Goal: Answer question/provide support: Share knowledge or assist other users

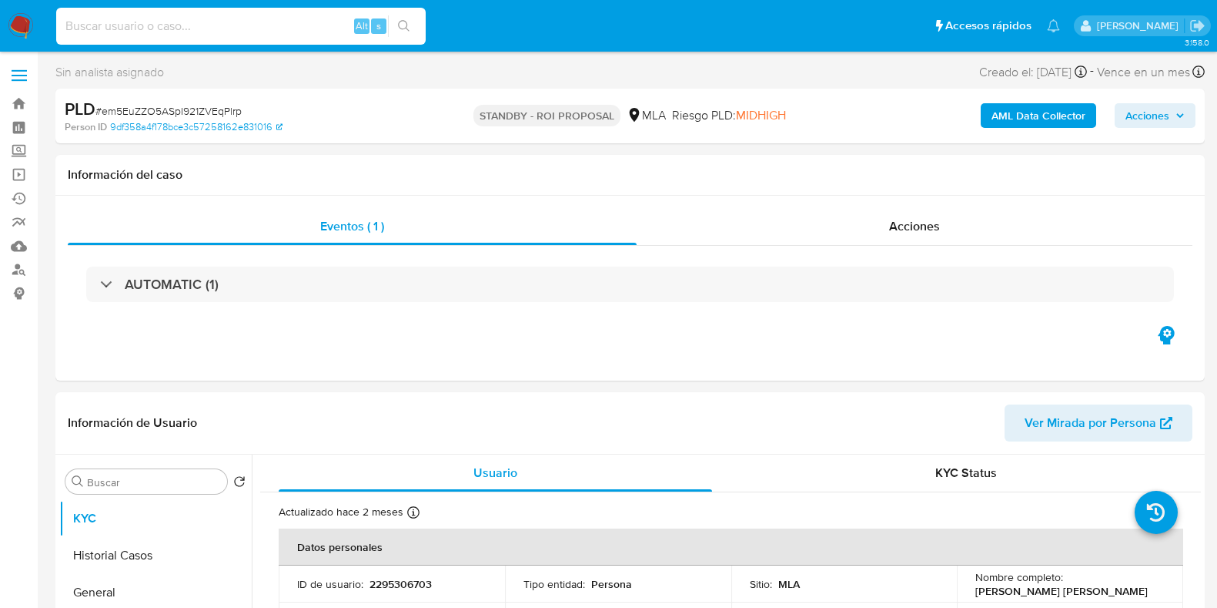
select select "10"
type input "AZiRTgm3aROKYHttvcDIvyWe"
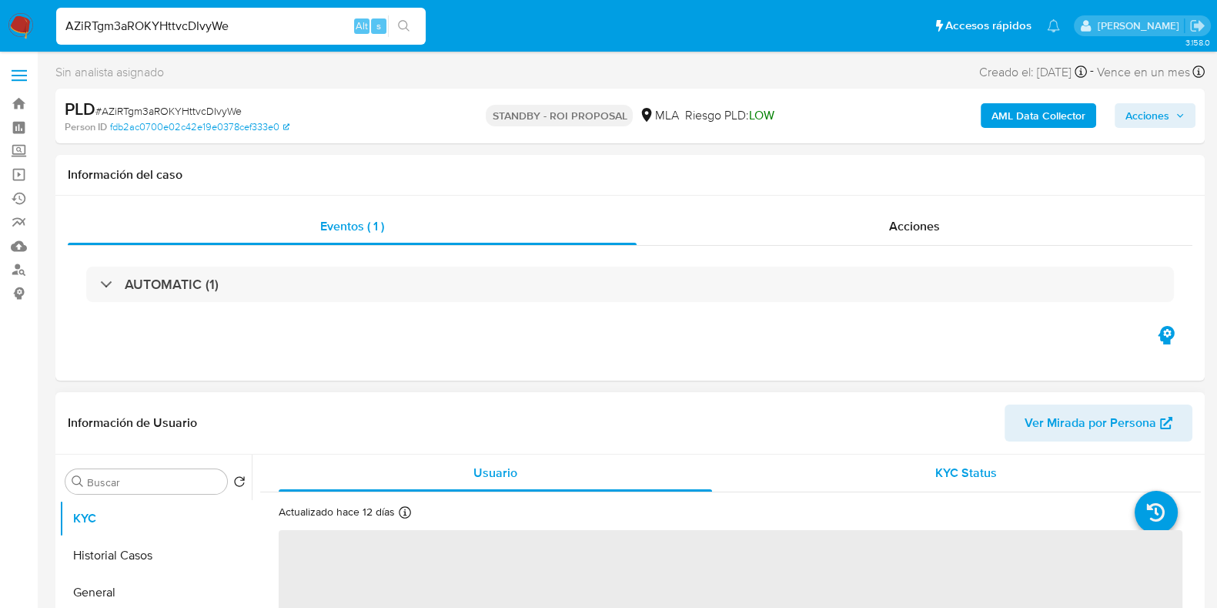
select select "10"
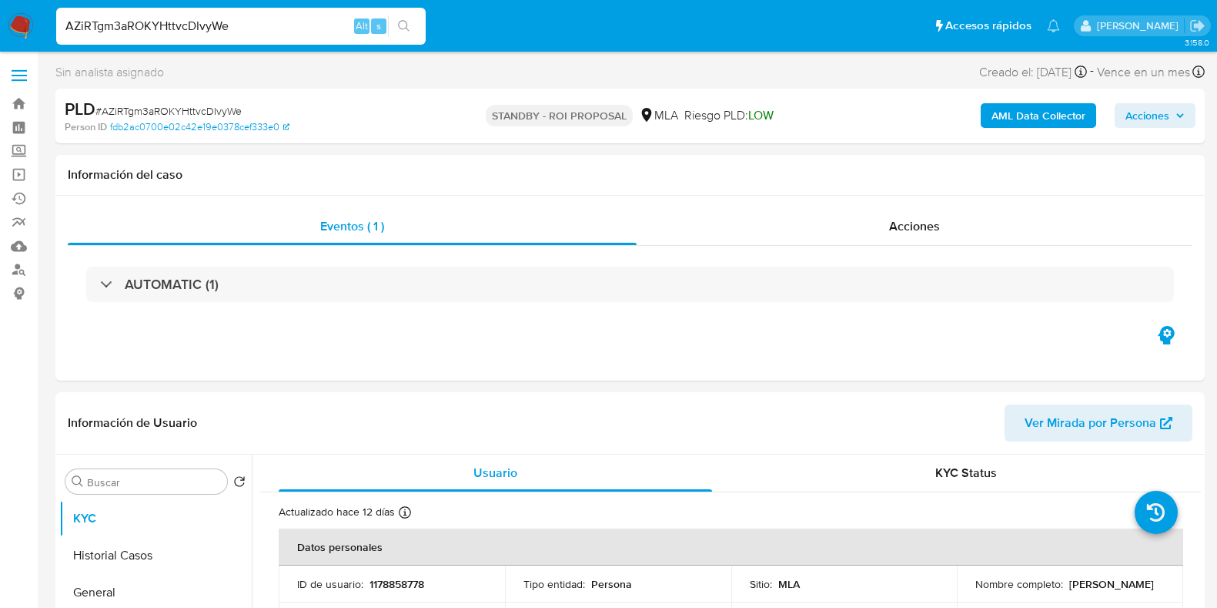
select select "10"
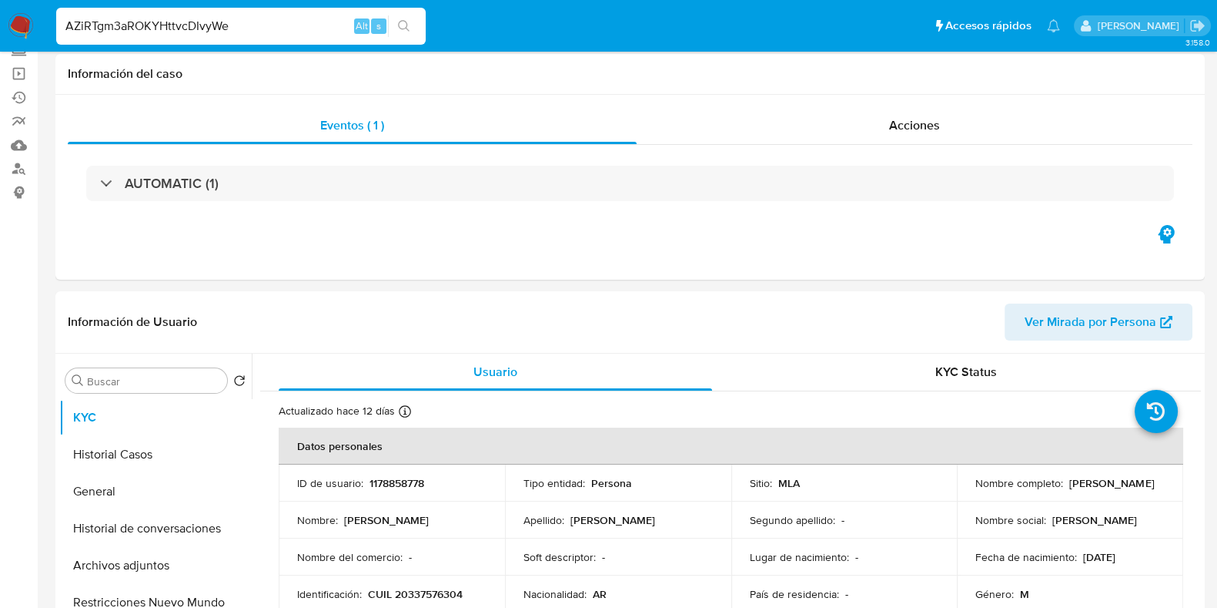
scroll to position [192, 0]
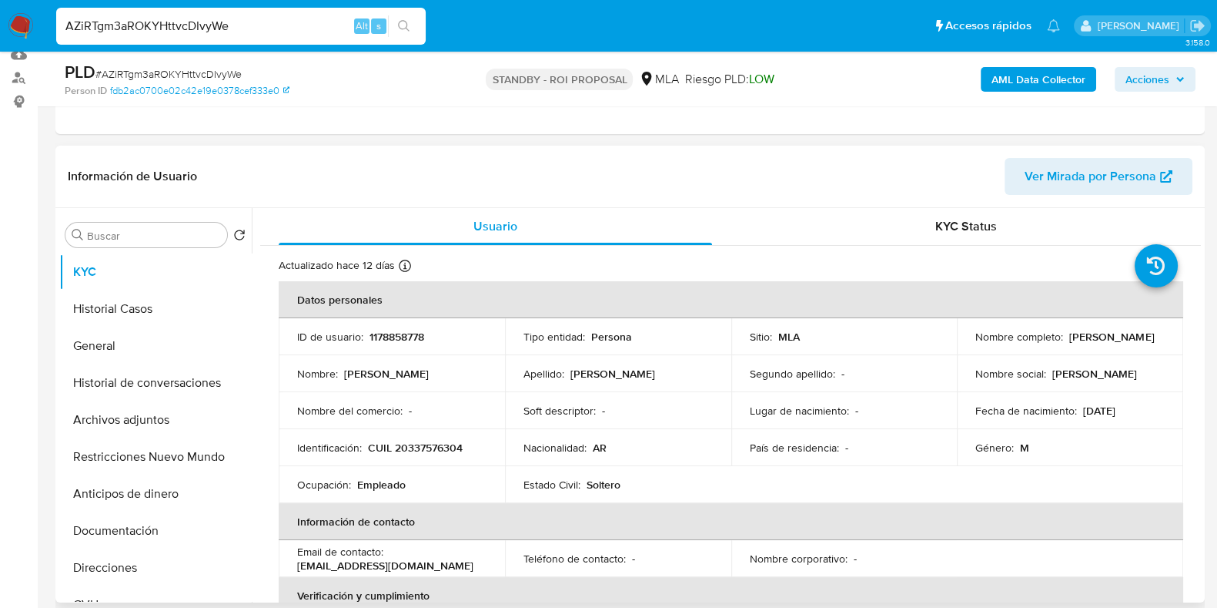
click at [397, 338] on p "1178858778" at bounding box center [397, 337] width 55 height 14
copy p "1178858778"
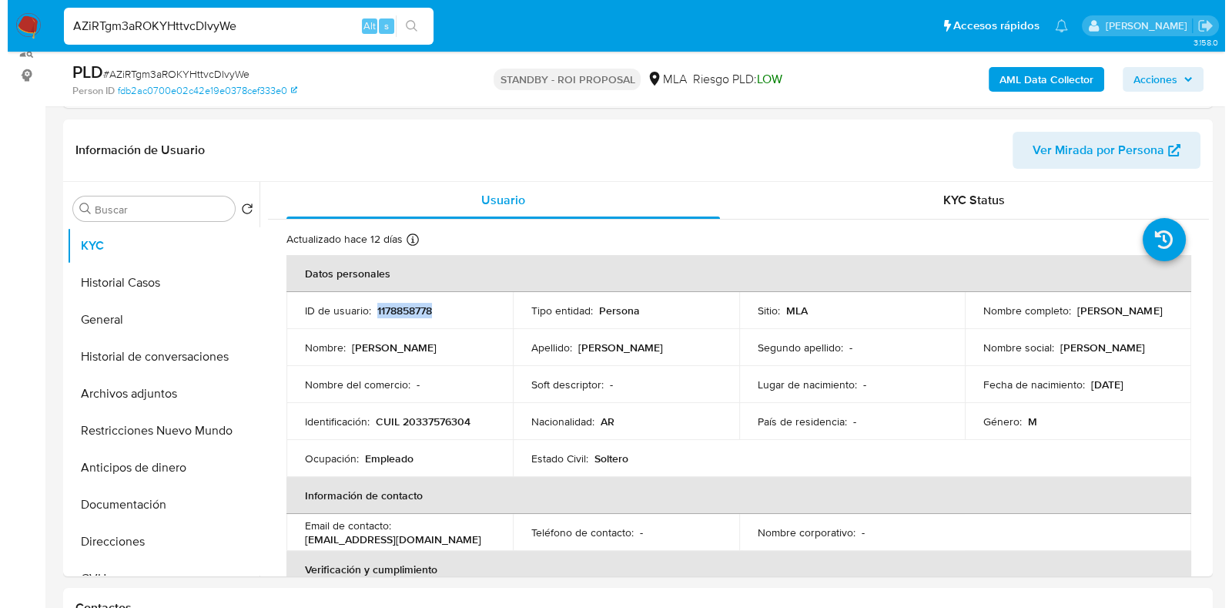
scroll to position [174, 0]
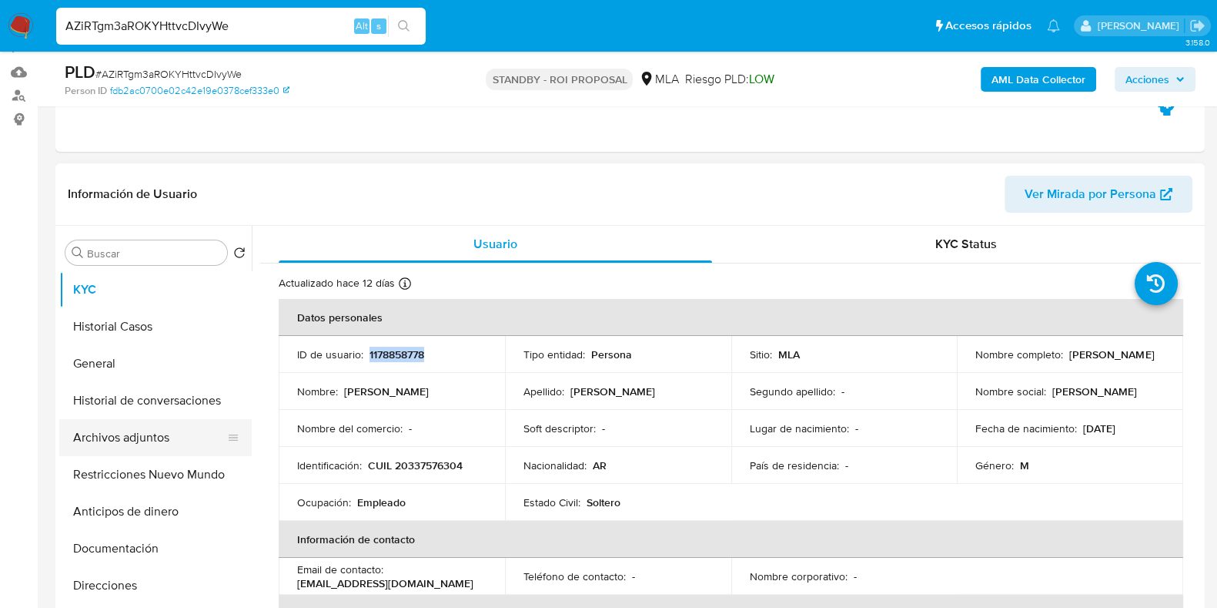
click at [138, 431] on button "Archivos adjuntos" at bounding box center [149, 437] width 180 height 37
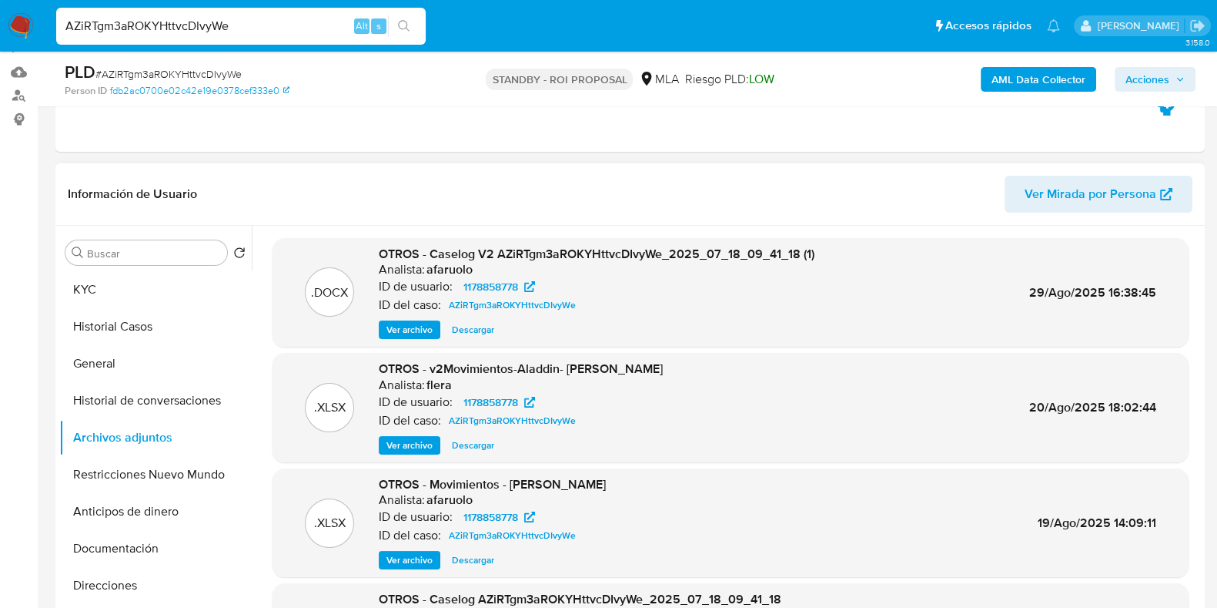
click at [420, 331] on span "Ver archivo" at bounding box center [410, 329] width 46 height 15
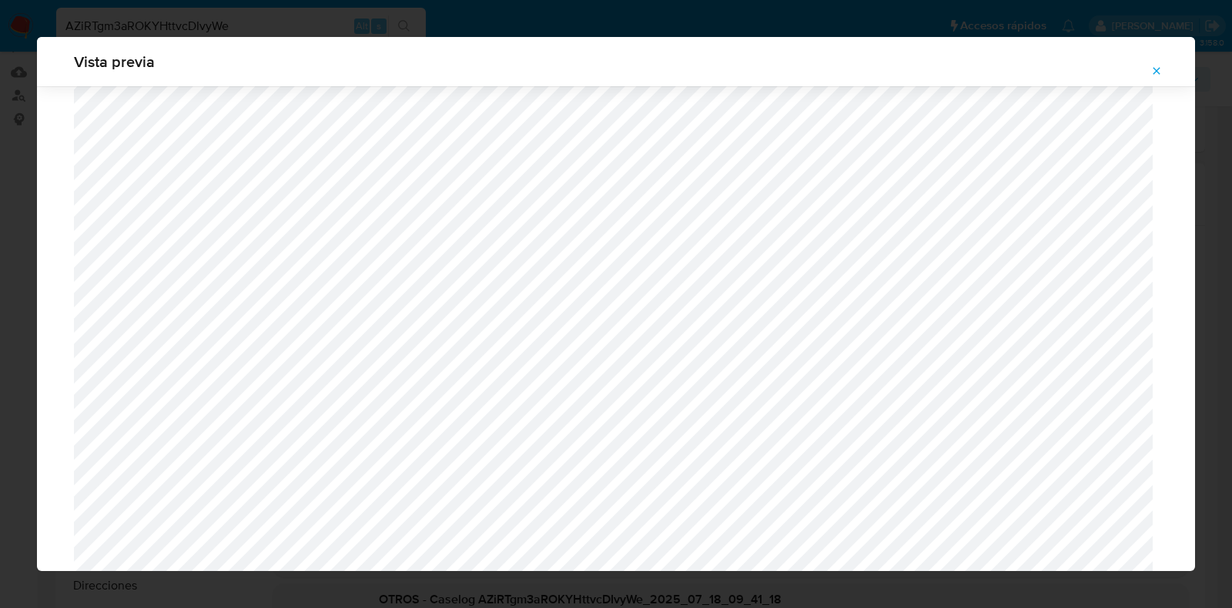
scroll to position [1197, 0]
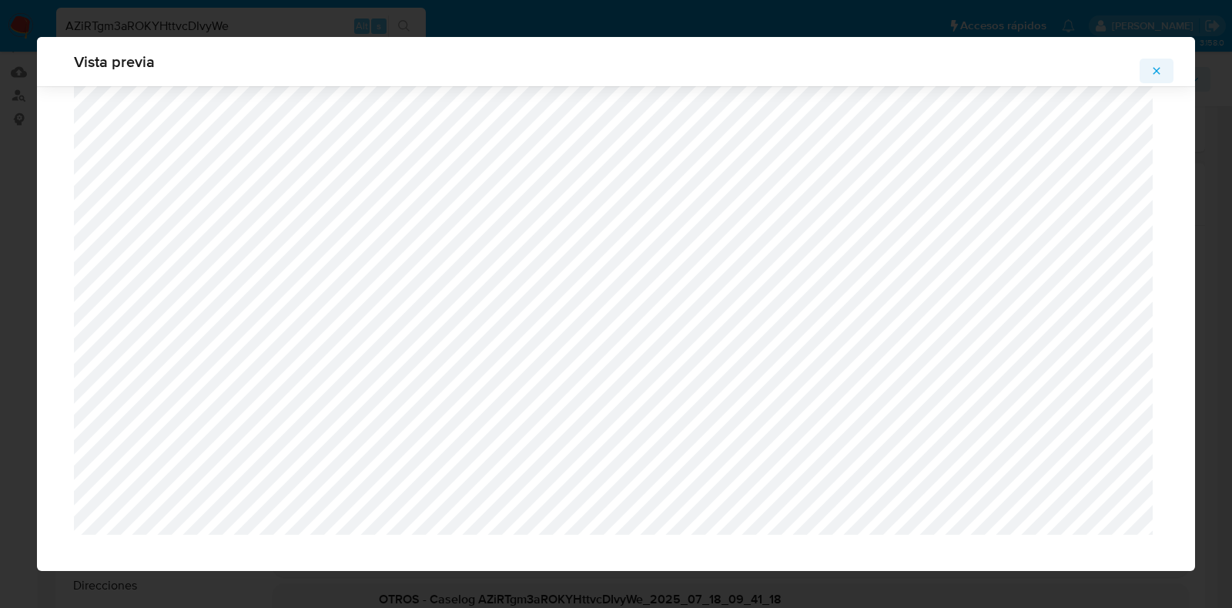
click at [1155, 76] on icon "Attachment preview" at bounding box center [1156, 71] width 12 height 12
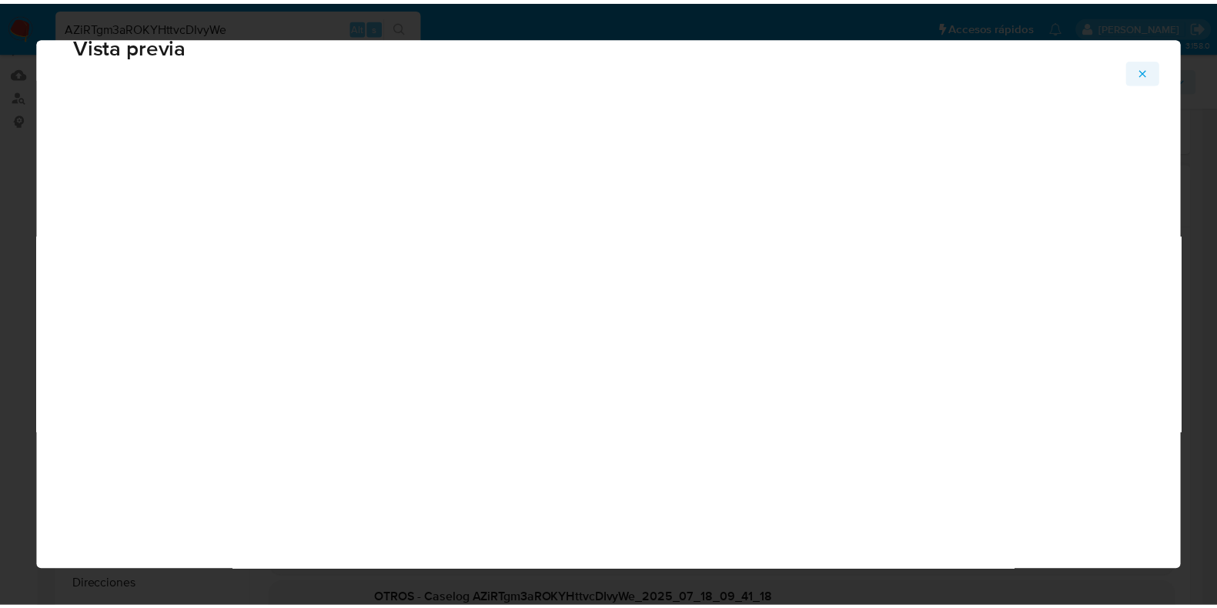
scroll to position [39, 0]
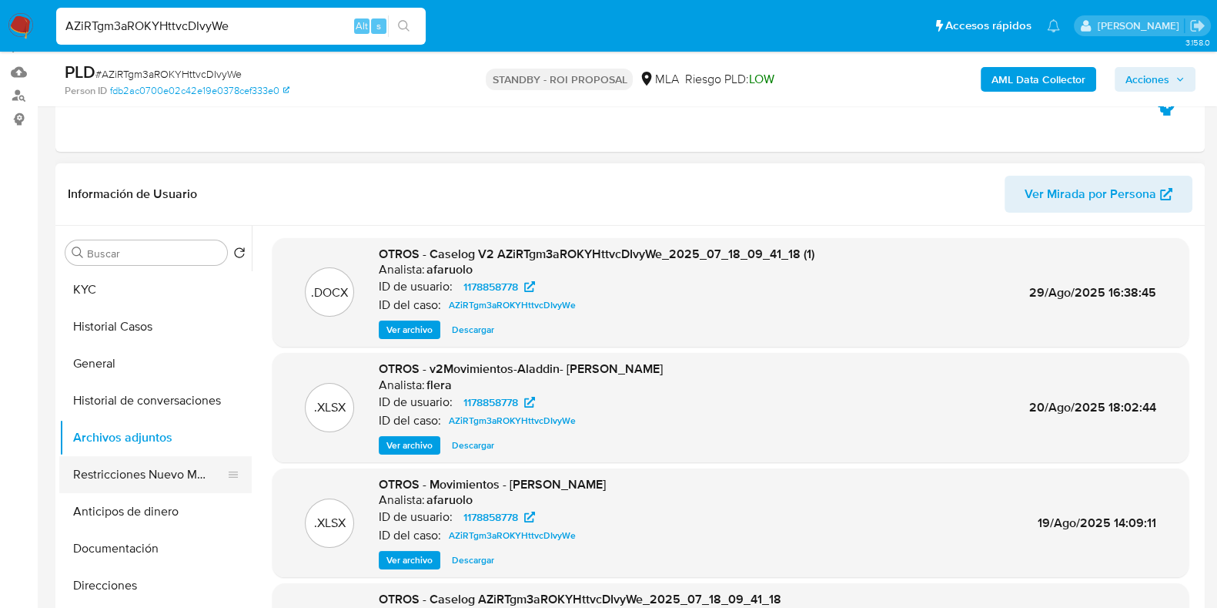
click at [132, 467] on button "Restricciones Nuevo Mundo" at bounding box center [149, 474] width 180 height 37
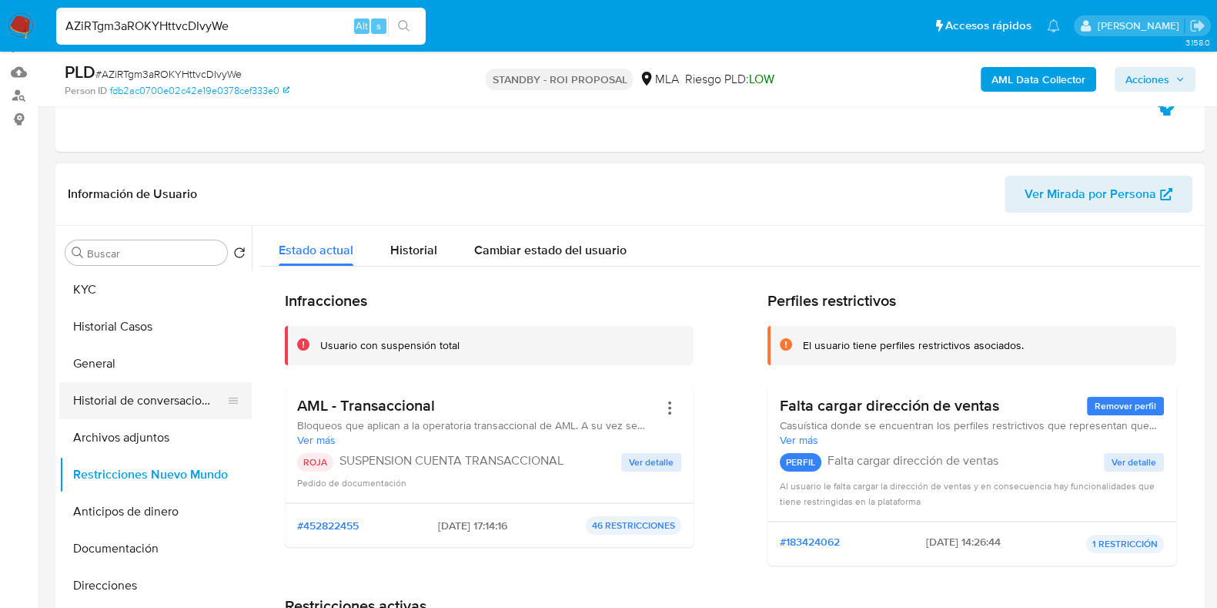
click at [142, 409] on button "Historial de conversaciones" at bounding box center [149, 400] width 180 height 37
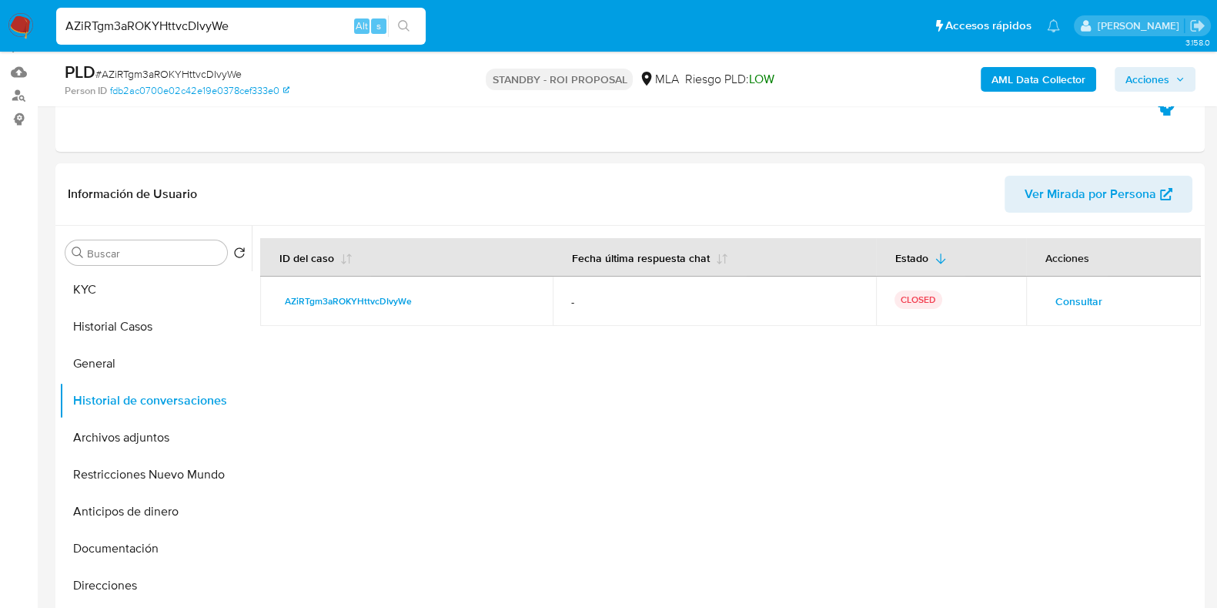
click at [144, 19] on input "AZiRTgm3aROKYHttvcDIvyWe" at bounding box center [241, 26] width 370 height 20
paste input "QQJSZczy7sgKytqz3vZxtlW7"
type input "QQJSZczy7sgKytqz3vZxtlW7"
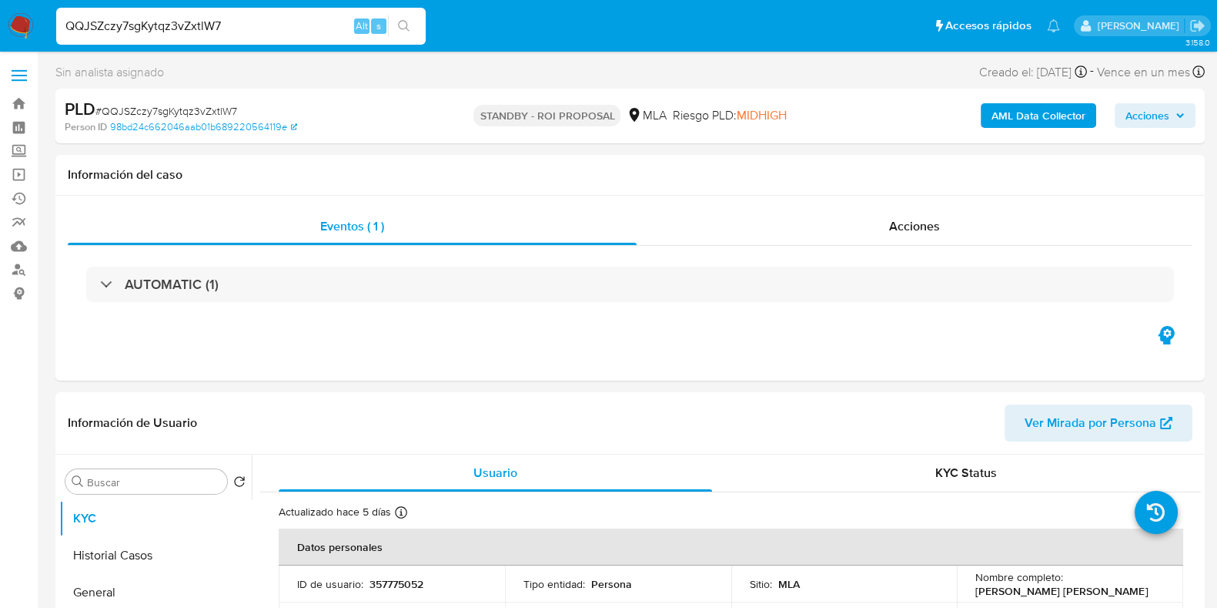
select select "10"
drag, startPoint x: 1113, startPoint y: 593, endPoint x: 966, endPoint y: 593, distance: 146.3
click at [966, 593] on td "Nombre completo : Agustin Ariel Silvero Romero" at bounding box center [1070, 583] width 226 height 37
copy p "Agustin Ariel Silvero Romero"
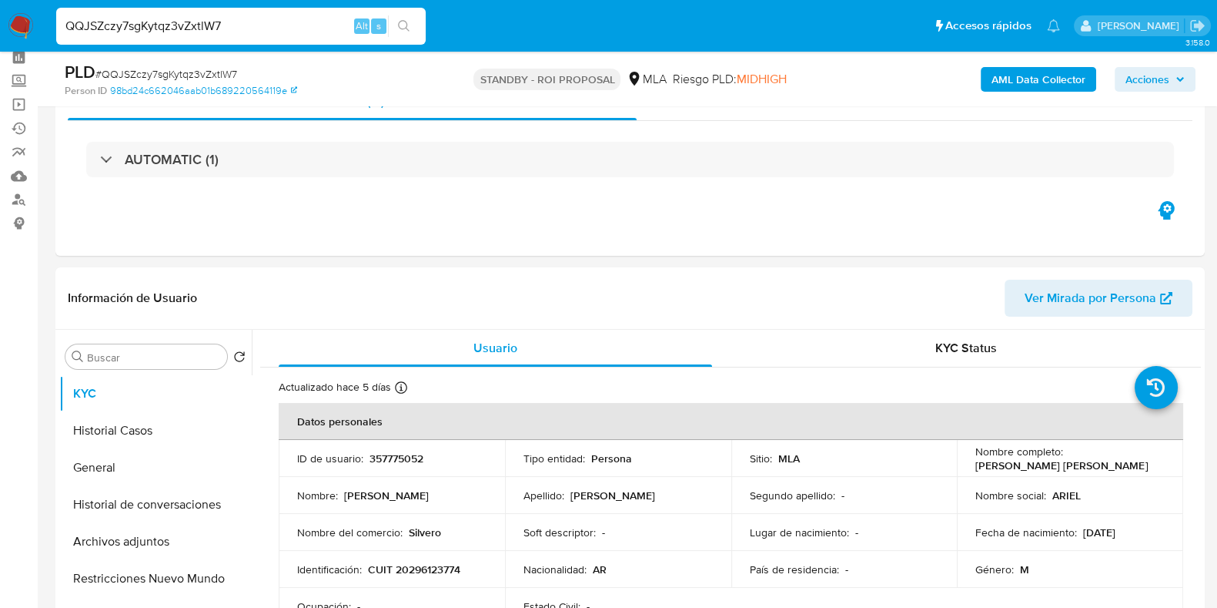
scroll to position [95, 0]
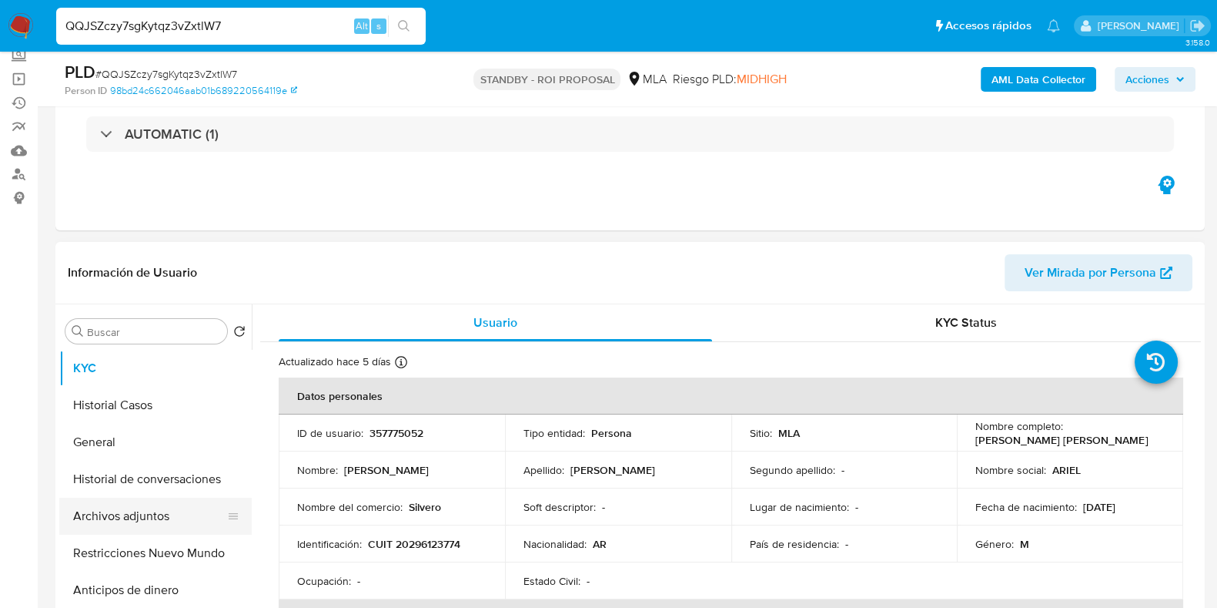
click at [146, 511] on button "Archivos adjuntos" at bounding box center [149, 515] width 180 height 37
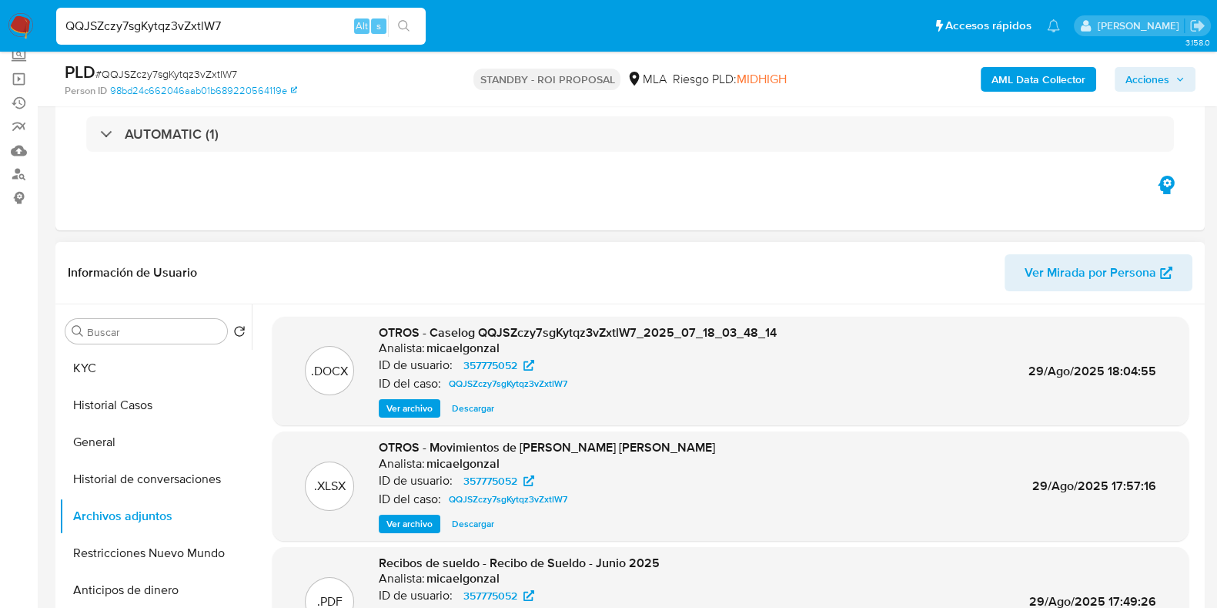
click at [487, 410] on span "Descargar" at bounding box center [473, 407] width 42 height 15
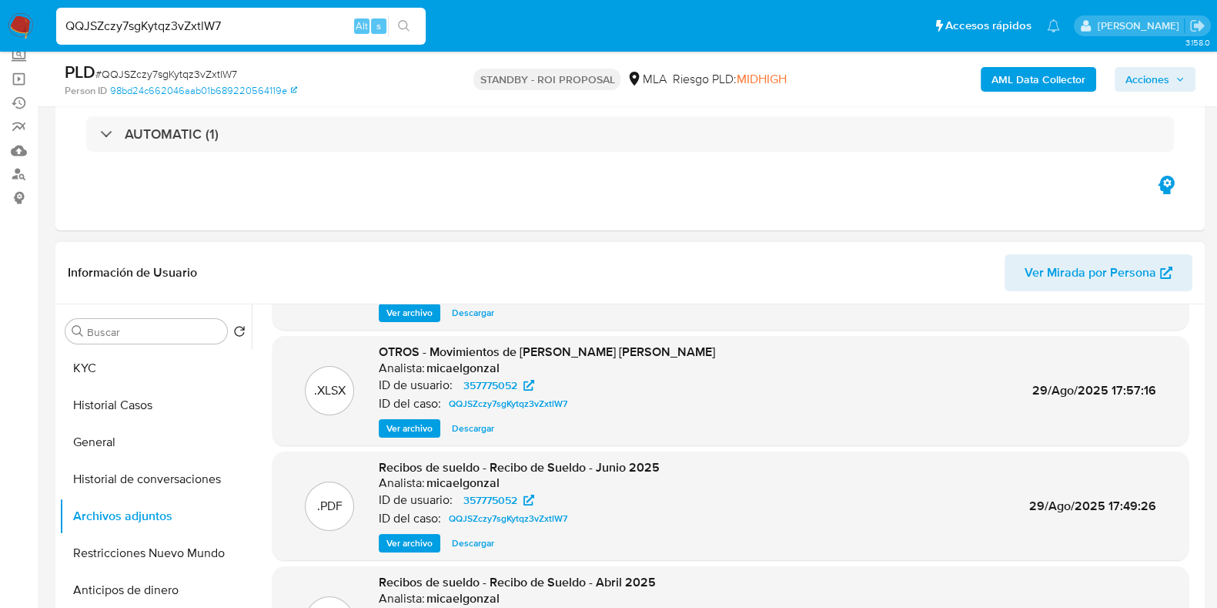
click at [474, 429] on span "Descargar" at bounding box center [473, 427] width 42 height 15
click at [191, 371] on button "KYC" at bounding box center [149, 368] width 180 height 37
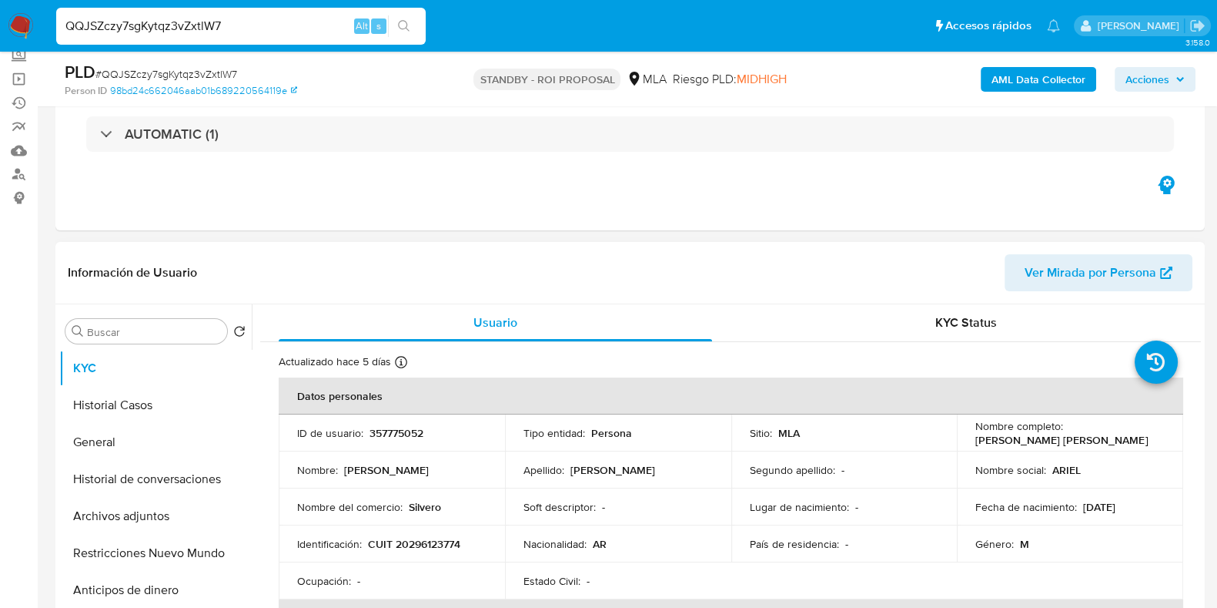
click at [388, 437] on p "357775052" at bounding box center [397, 433] width 54 height 14
copy p "357775052"
click at [176, 27] on input "QQJSZczy7sgKytqz3vZxtlW7" at bounding box center [241, 26] width 370 height 20
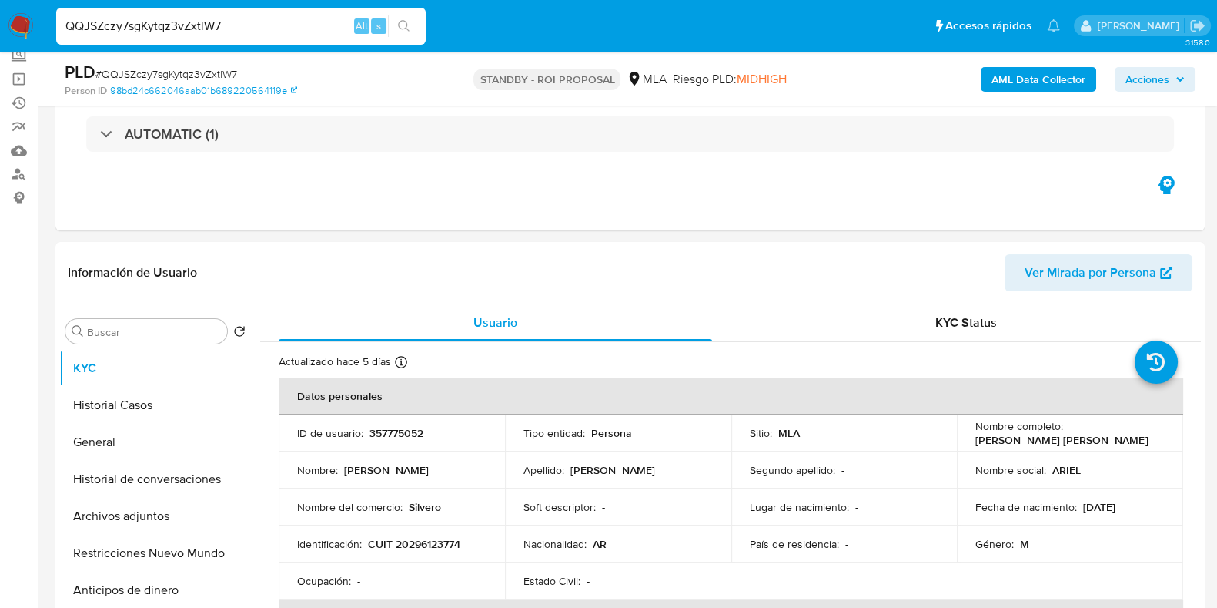
paste input "vdxCg9CQRKS7nZQfRY4FlYnd"
type input "vdxCg9CQRKS7nZQfRY4FlYnd"
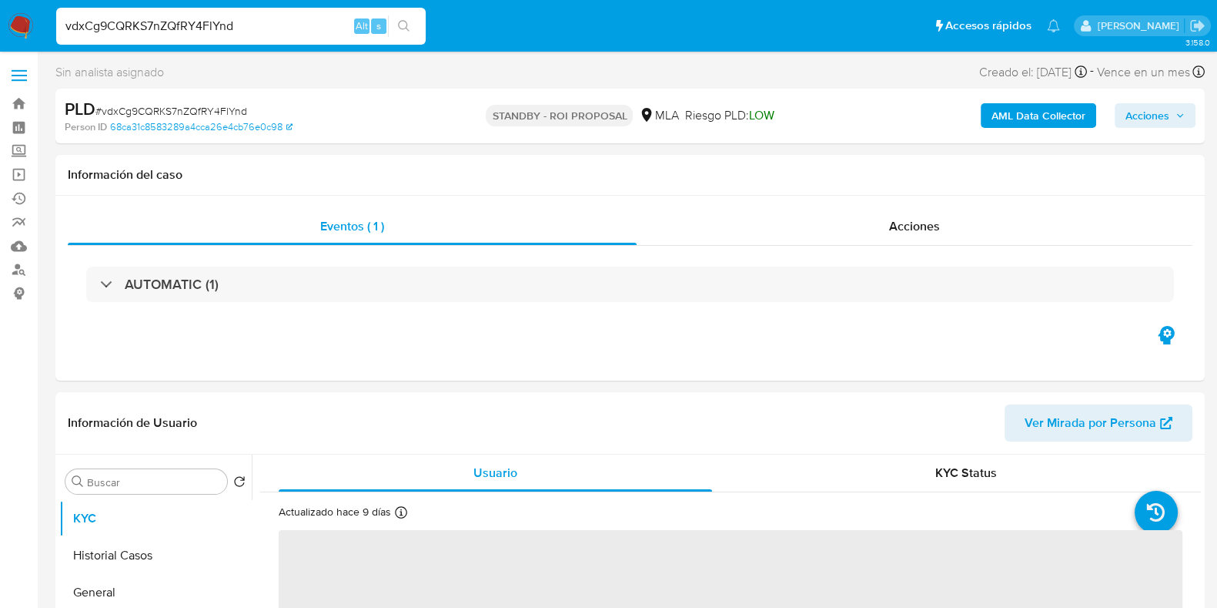
select select "10"
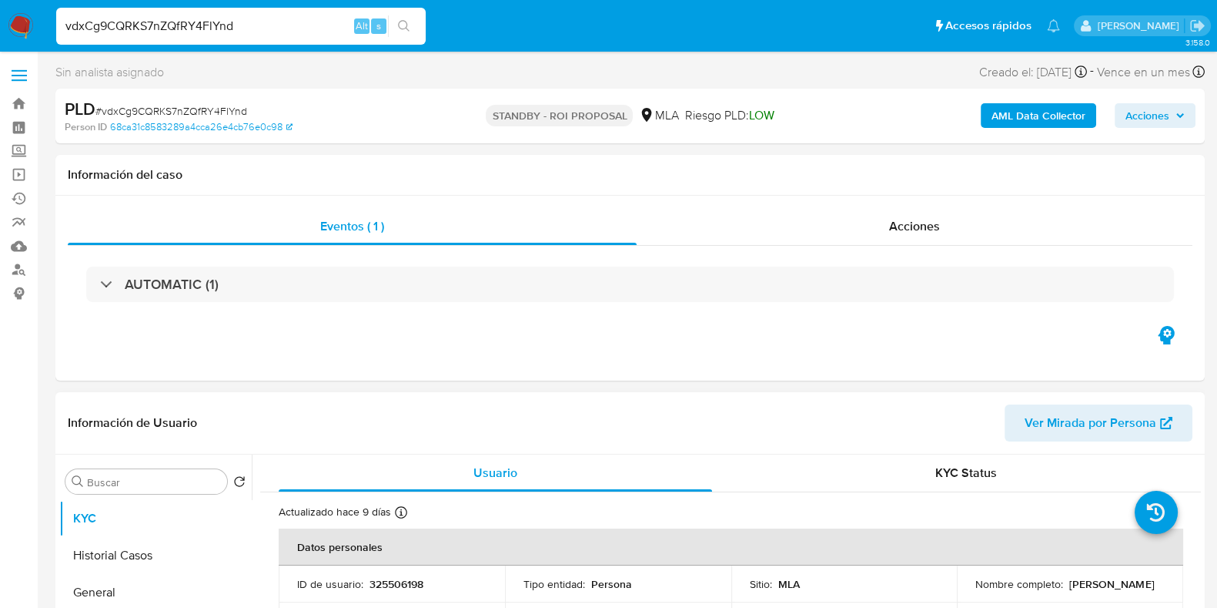
drag, startPoint x: 1088, startPoint y: 591, endPoint x: 974, endPoint y: 591, distance: 114.0
click at [976, 591] on div "Nombre completo : Cristian Rafael Zoloaga" at bounding box center [1070, 584] width 189 height 14
copy p "Cristian Rafael Zoloaga"
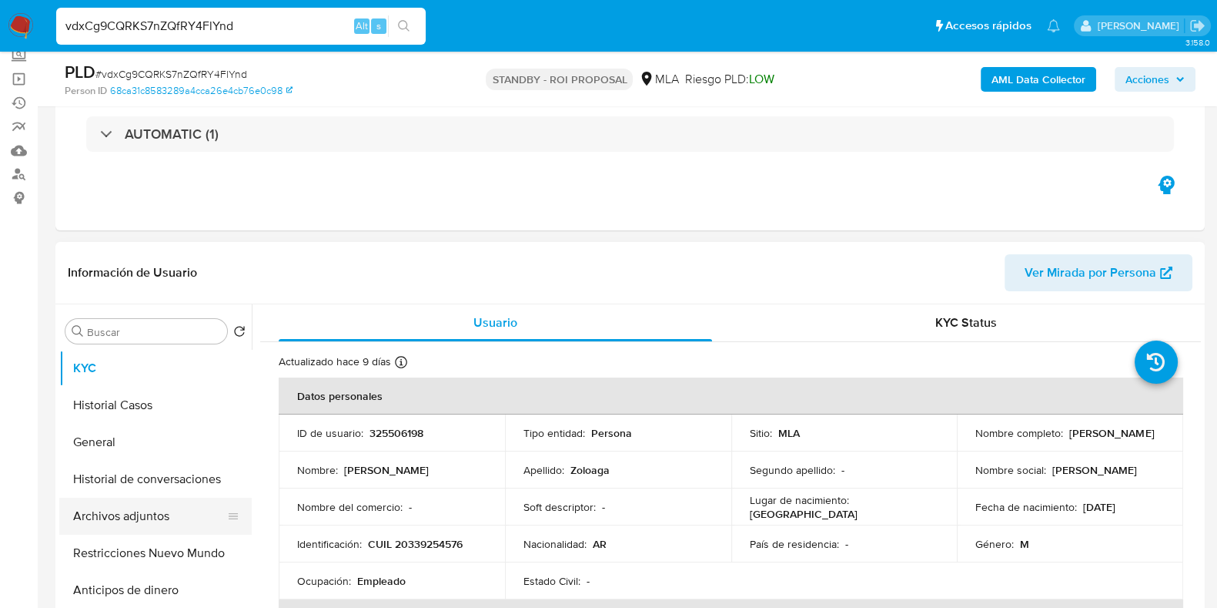
click at [105, 521] on button "Archivos adjuntos" at bounding box center [149, 515] width 180 height 37
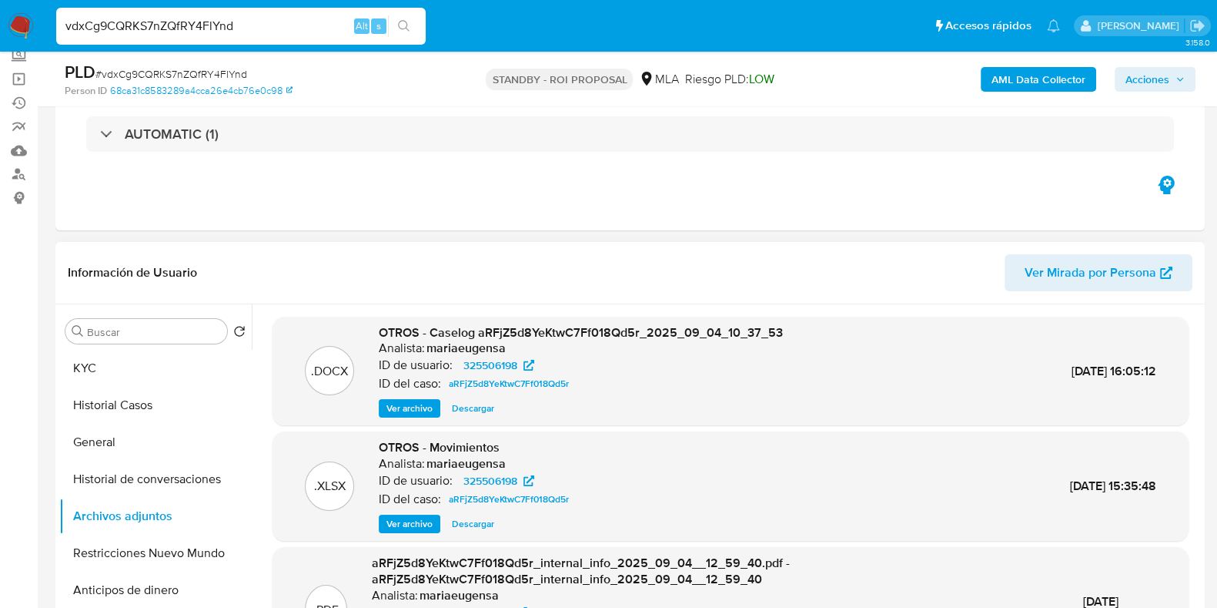
click at [490, 404] on span "Descargar" at bounding box center [473, 407] width 42 height 15
click at [478, 517] on span "Descargar" at bounding box center [473, 523] width 42 height 15
click at [132, 475] on button "Historial de conversaciones" at bounding box center [149, 478] width 180 height 37
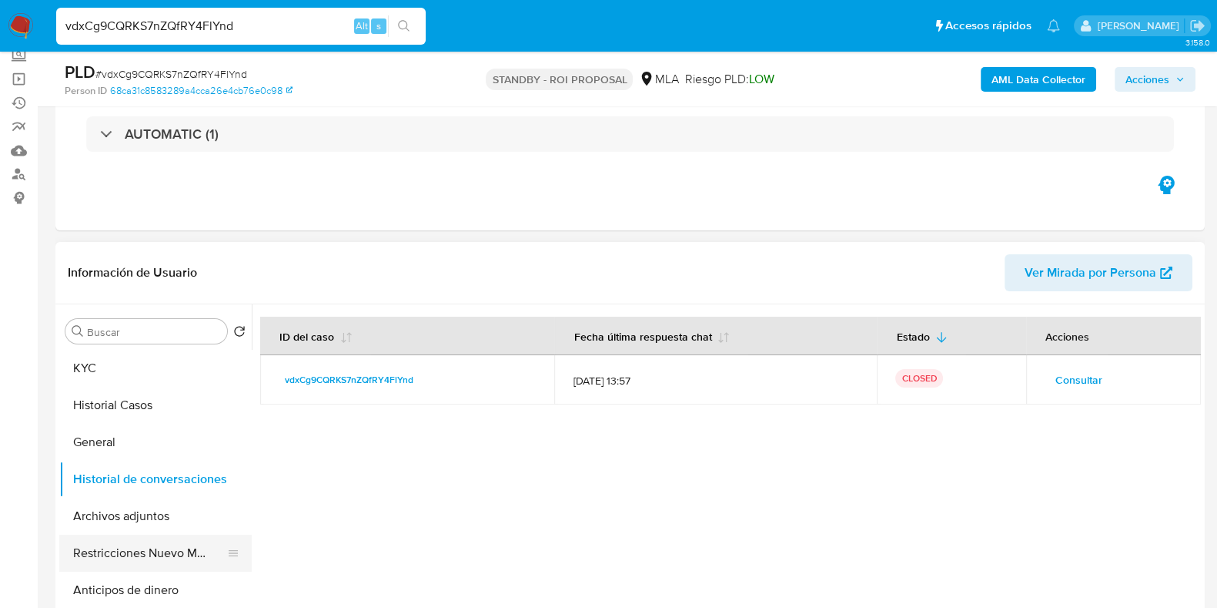
click at [142, 548] on button "Restricciones Nuevo Mundo" at bounding box center [149, 552] width 180 height 37
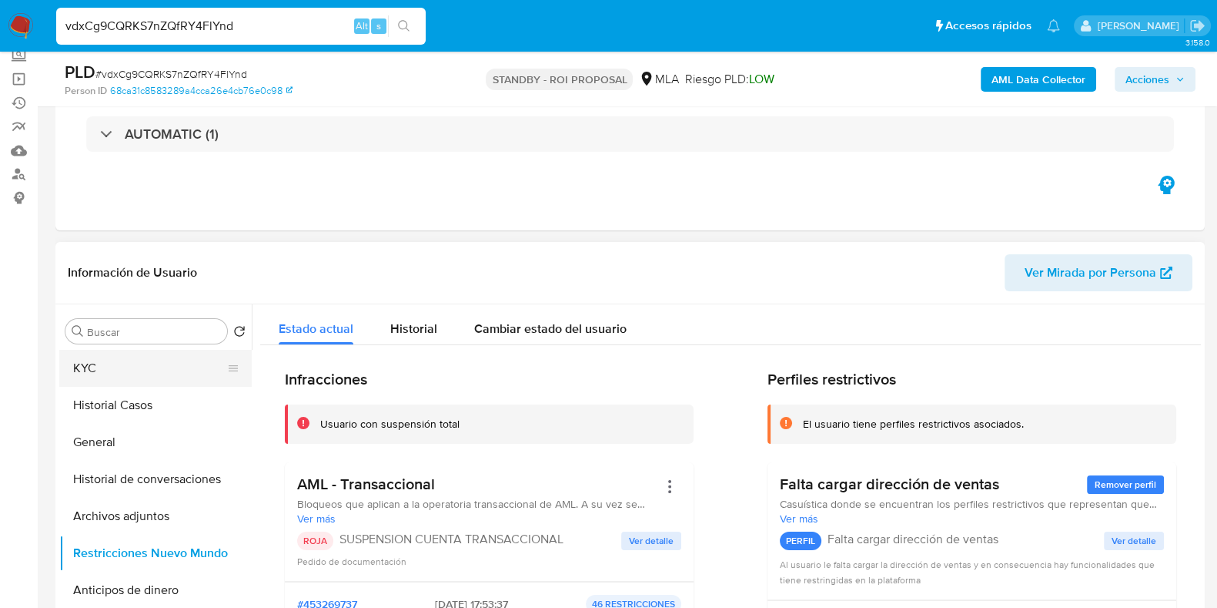
click at [112, 373] on button "KYC" at bounding box center [149, 368] width 180 height 37
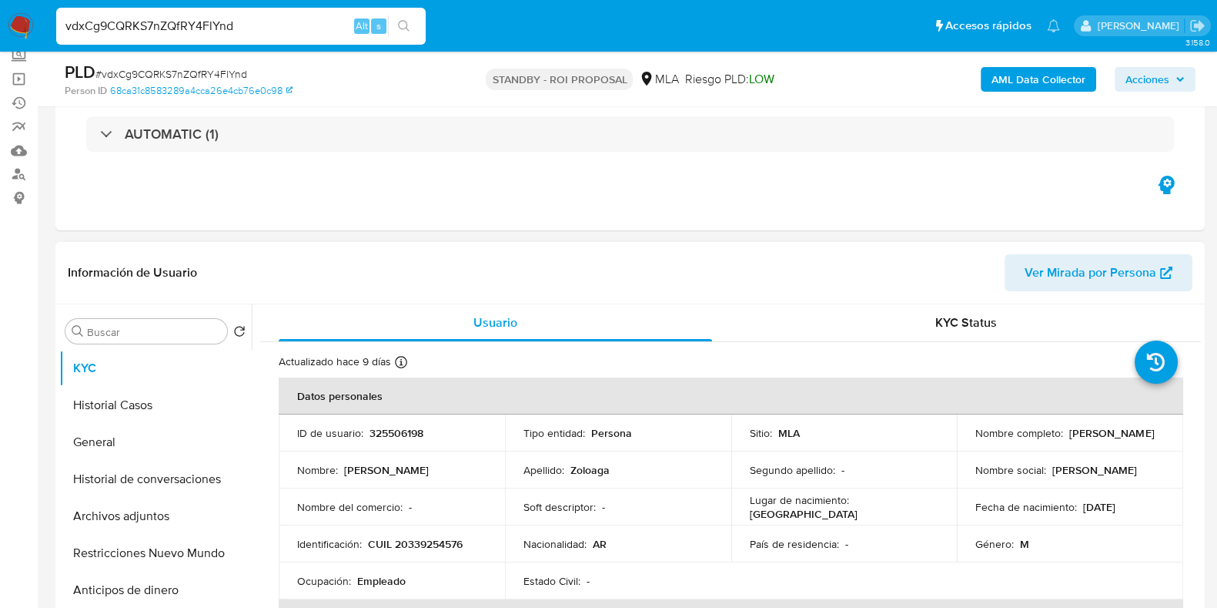
click at [392, 432] on p "325506198" at bounding box center [397, 433] width 54 height 14
copy p "325506198"
click at [134, 407] on button "Historial Casos" at bounding box center [149, 405] width 180 height 37
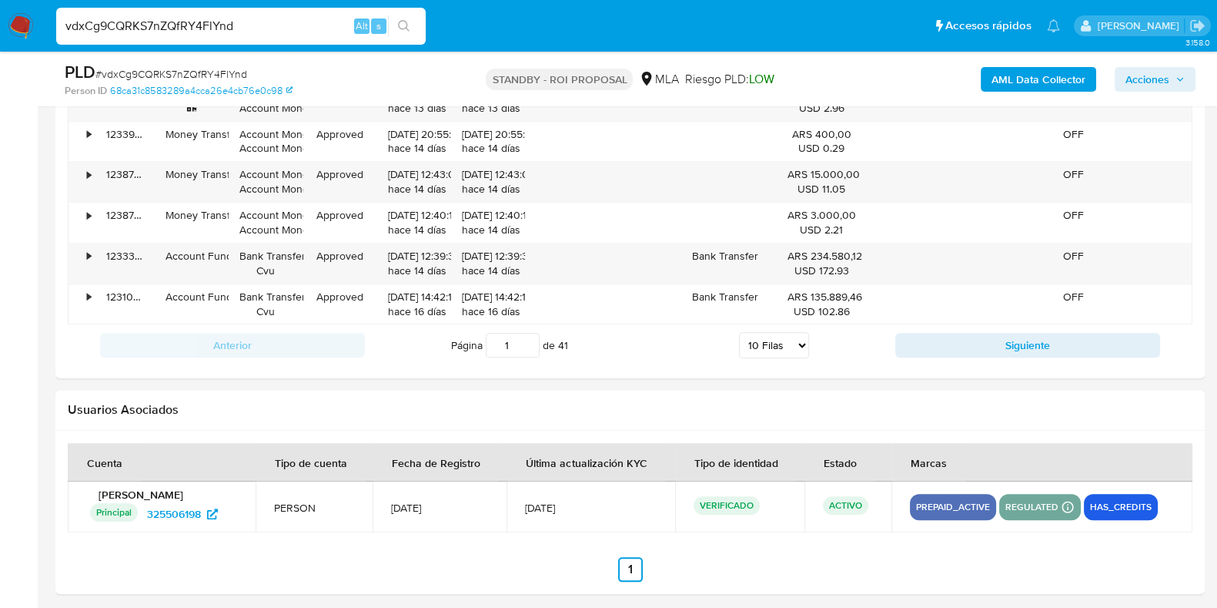
scroll to position [2034, 0]
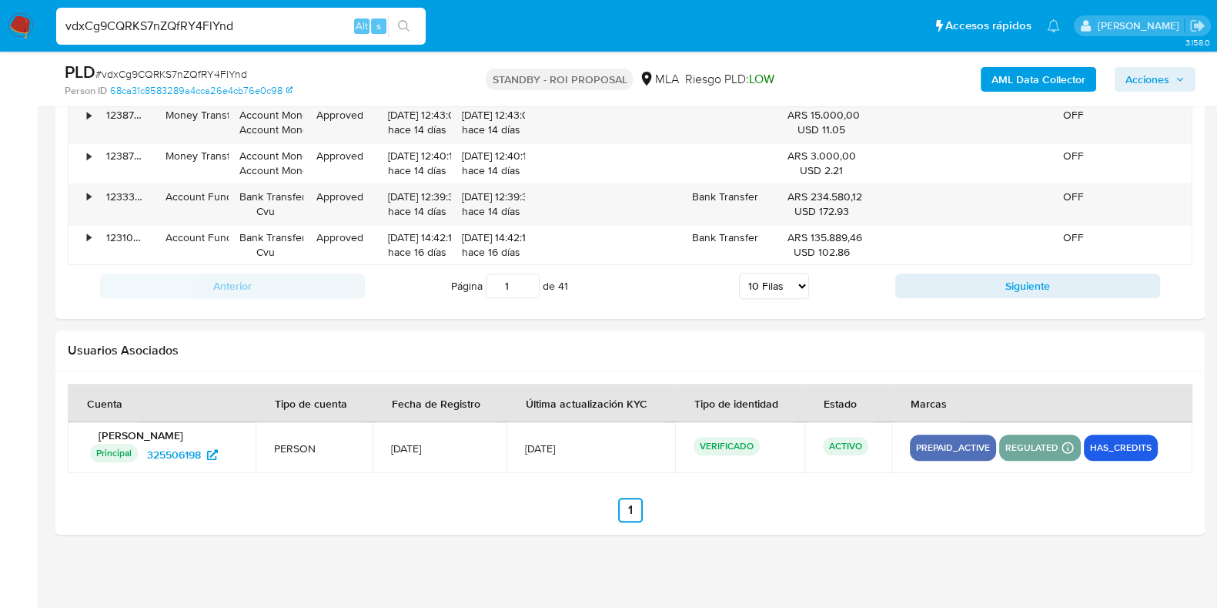
click at [186, 30] on input "vdxCg9CQRKS7nZQfRY4FlYnd" at bounding box center [241, 26] width 370 height 20
paste input "0yUW9dIGctXvNR8qz3eOgawD"
type input "0yUW9dIGctXvNR8qz3eOgawD"
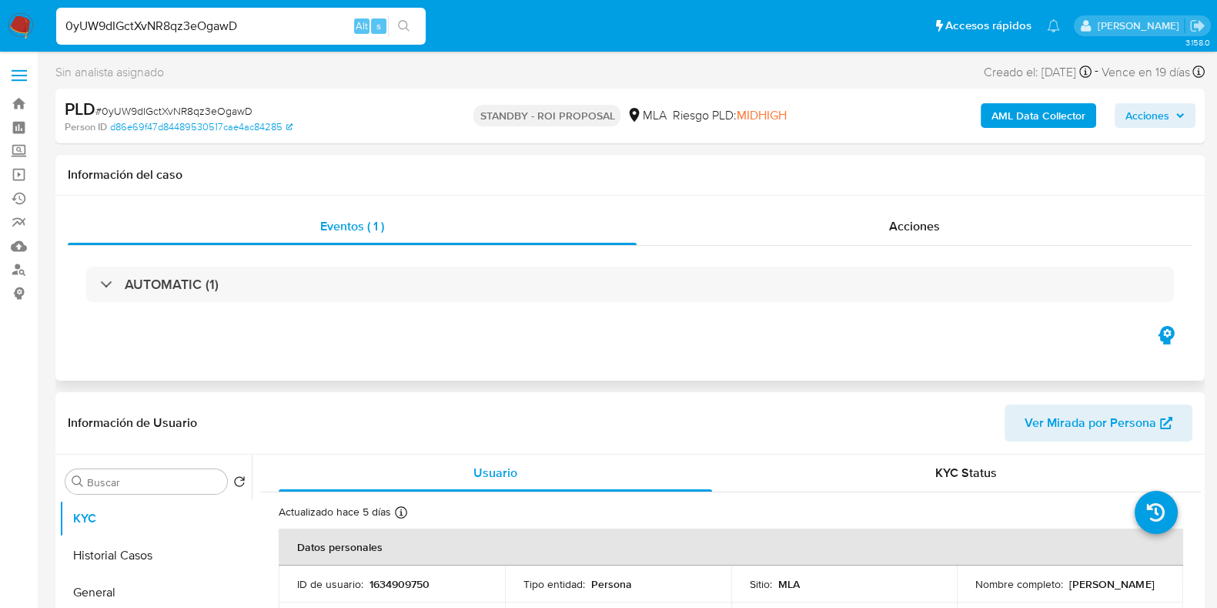
select select "10"
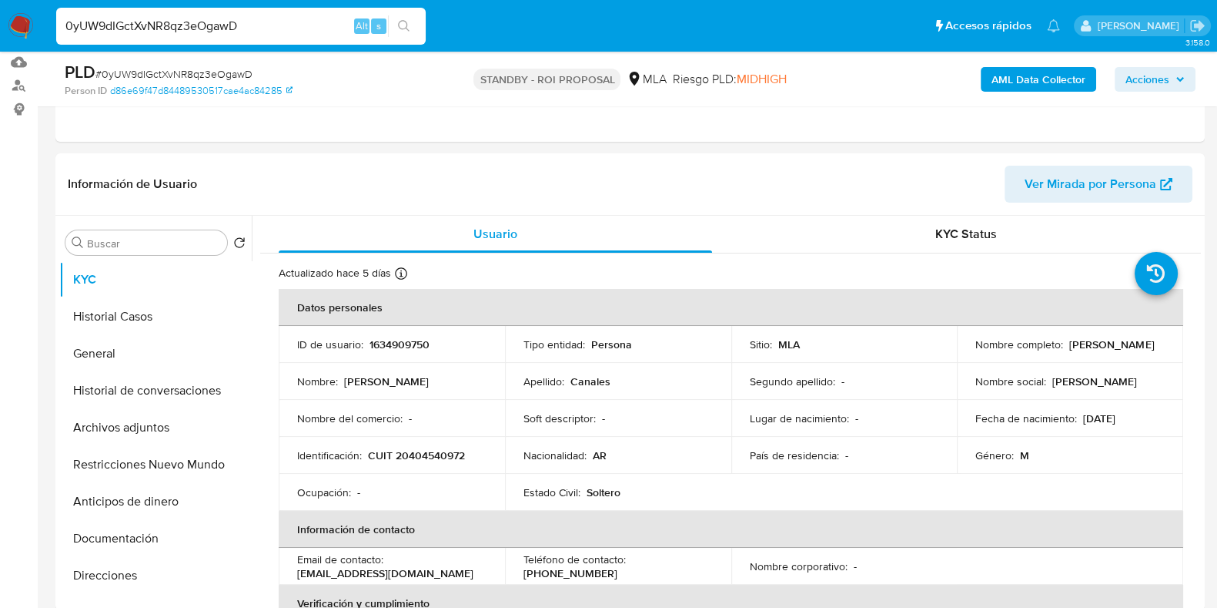
scroll to position [192, 0]
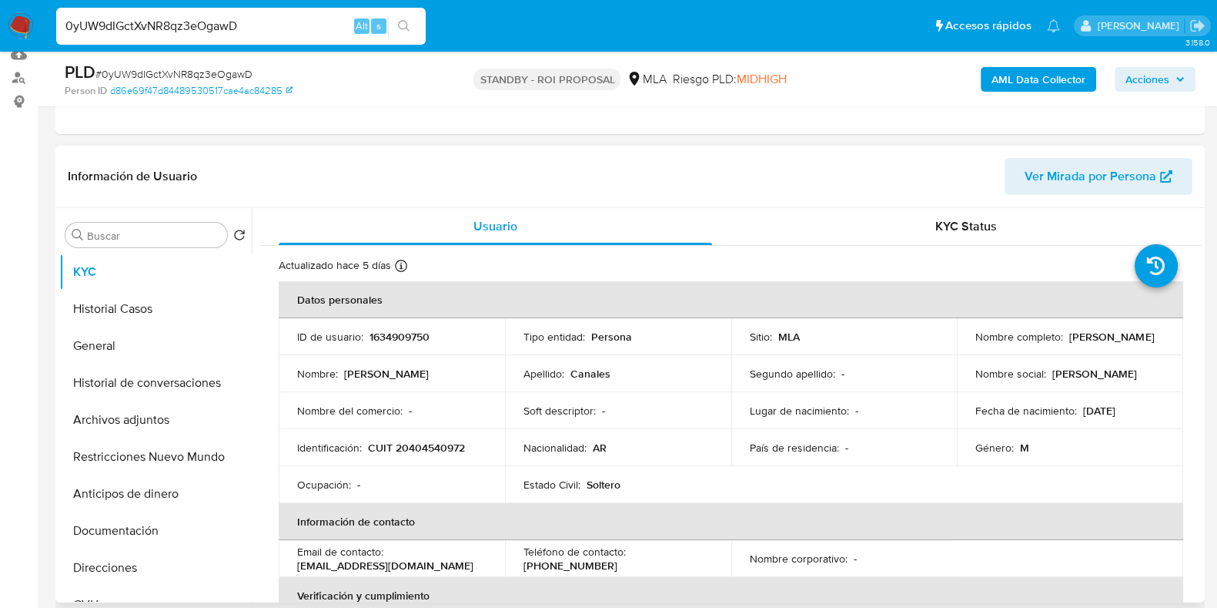
click at [398, 339] on p "1634909750" at bounding box center [400, 337] width 60 height 14
copy p "1634909750"
click at [136, 321] on button "Historial Casos" at bounding box center [149, 308] width 180 height 37
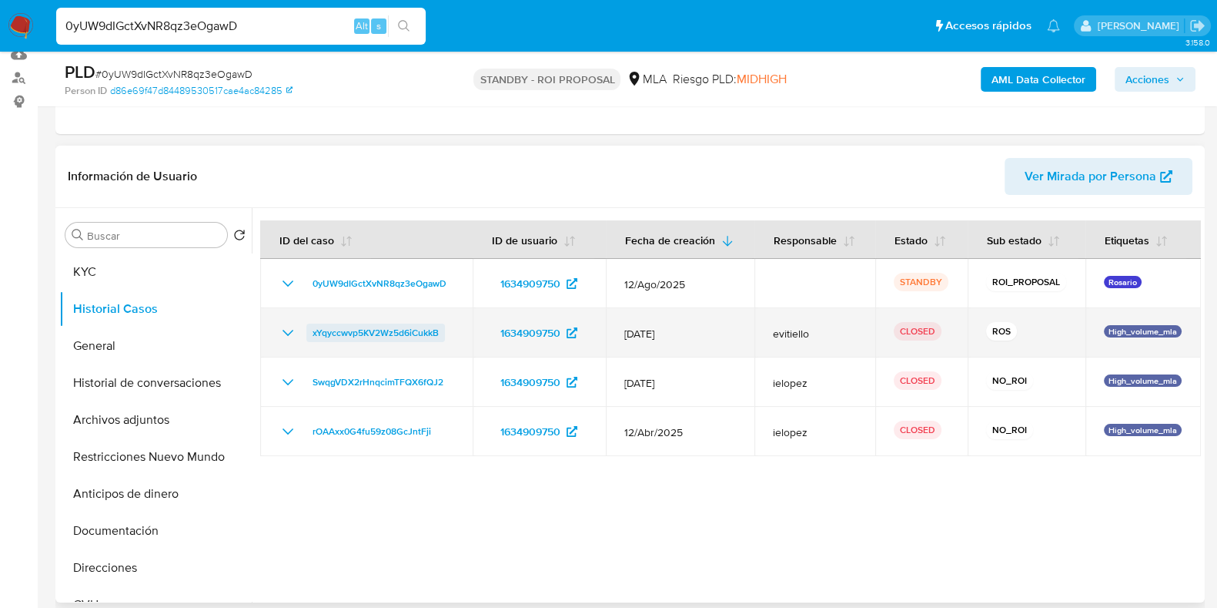
click at [417, 334] on span "xYqyccwvp5KV2Wz5d6iCukkB" at bounding box center [376, 332] width 126 height 18
click at [285, 333] on icon "Mostrar/Ocultar" at bounding box center [288, 332] width 18 height 18
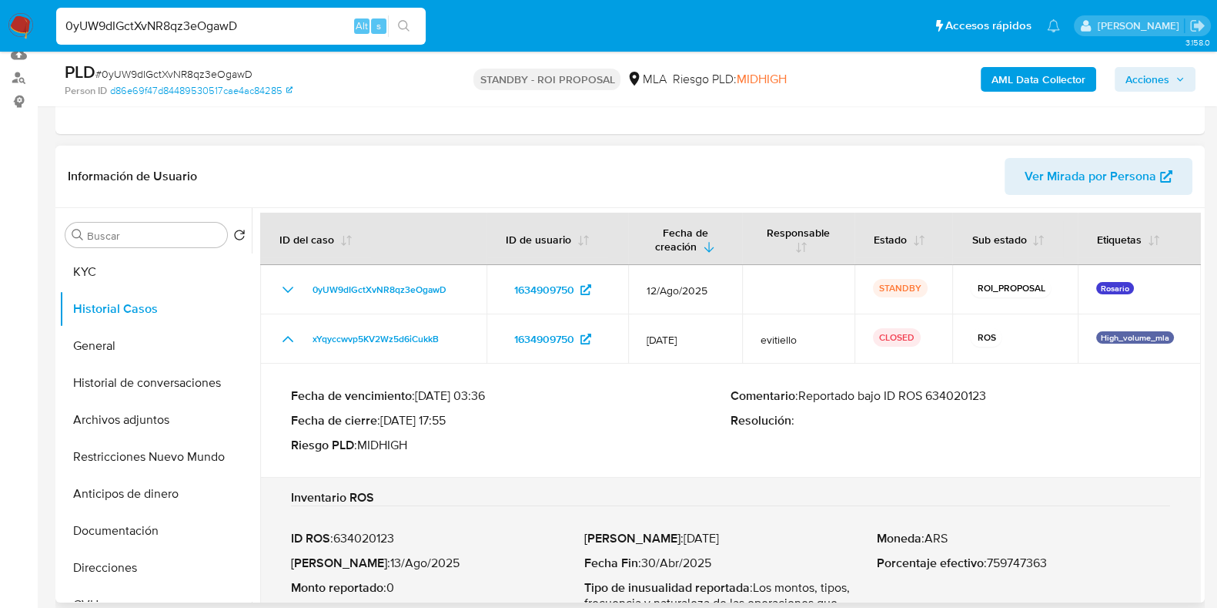
scroll to position [0, 0]
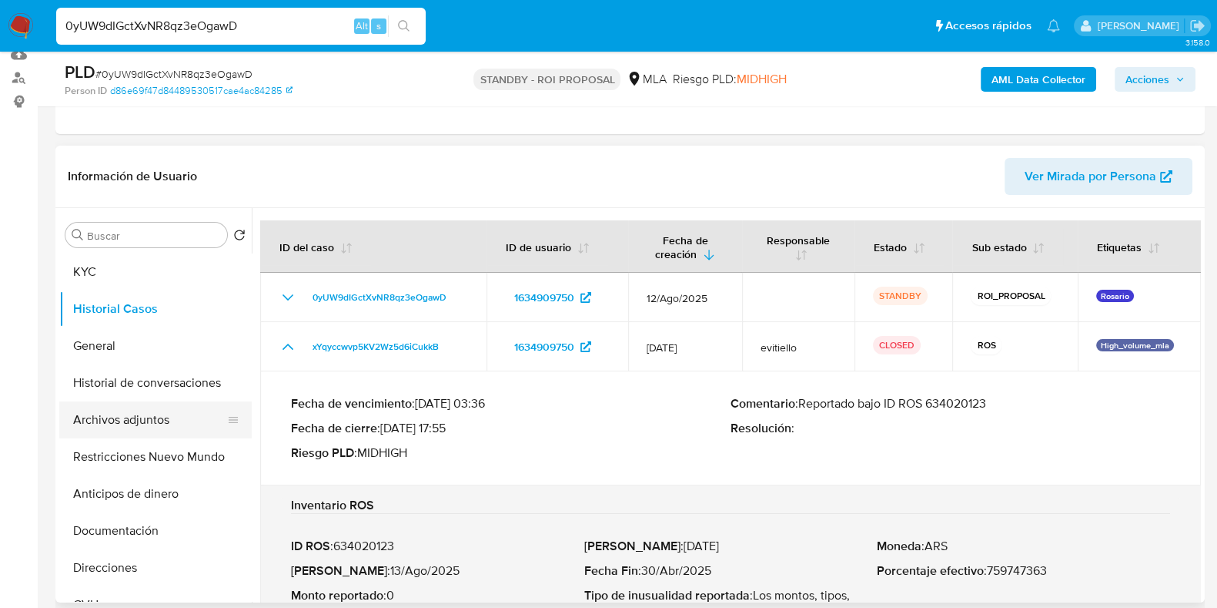
click at [152, 406] on button "Archivos adjuntos" at bounding box center [149, 419] width 180 height 37
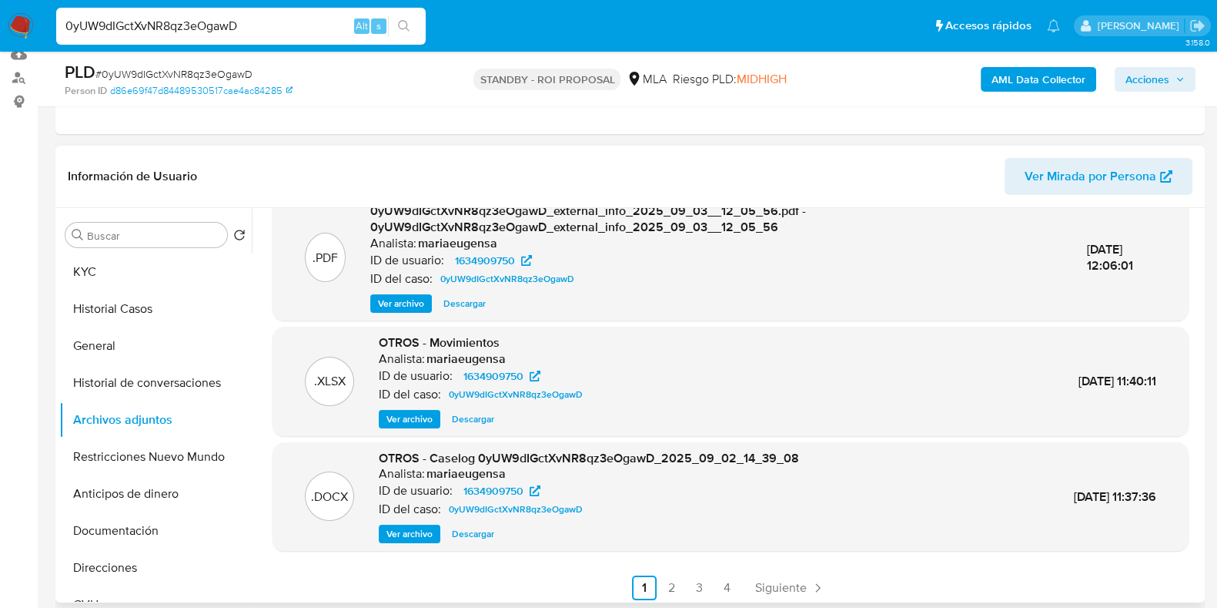
scroll to position [162, 0]
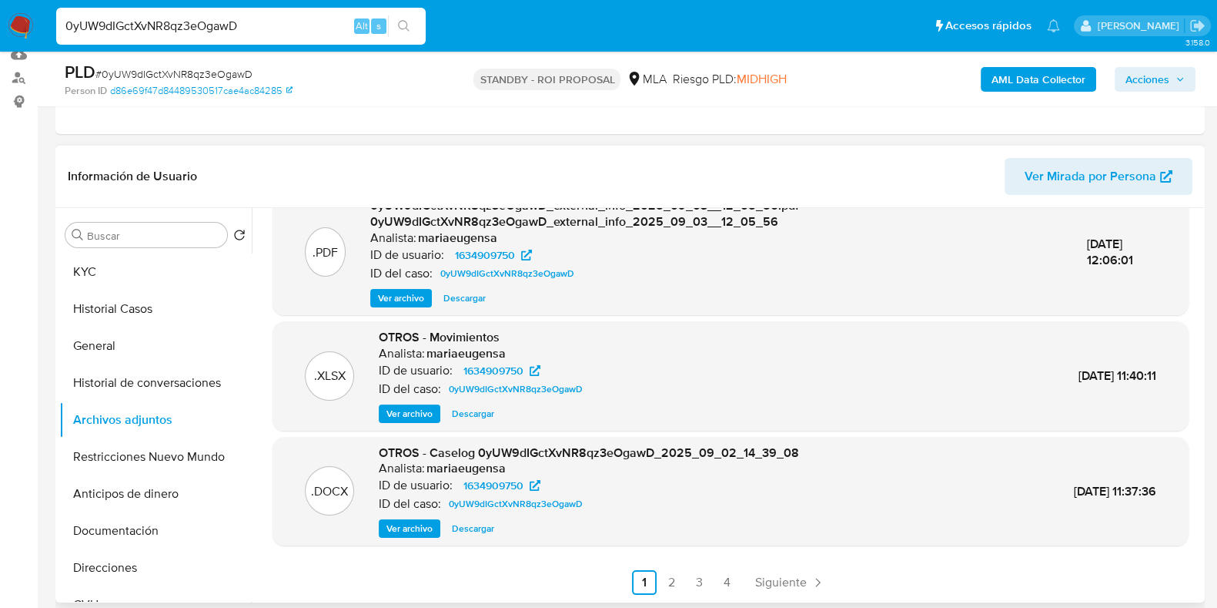
click at [463, 527] on span "Descargar" at bounding box center [473, 528] width 42 height 15
click at [123, 304] on button "Historial Casos" at bounding box center [149, 308] width 180 height 37
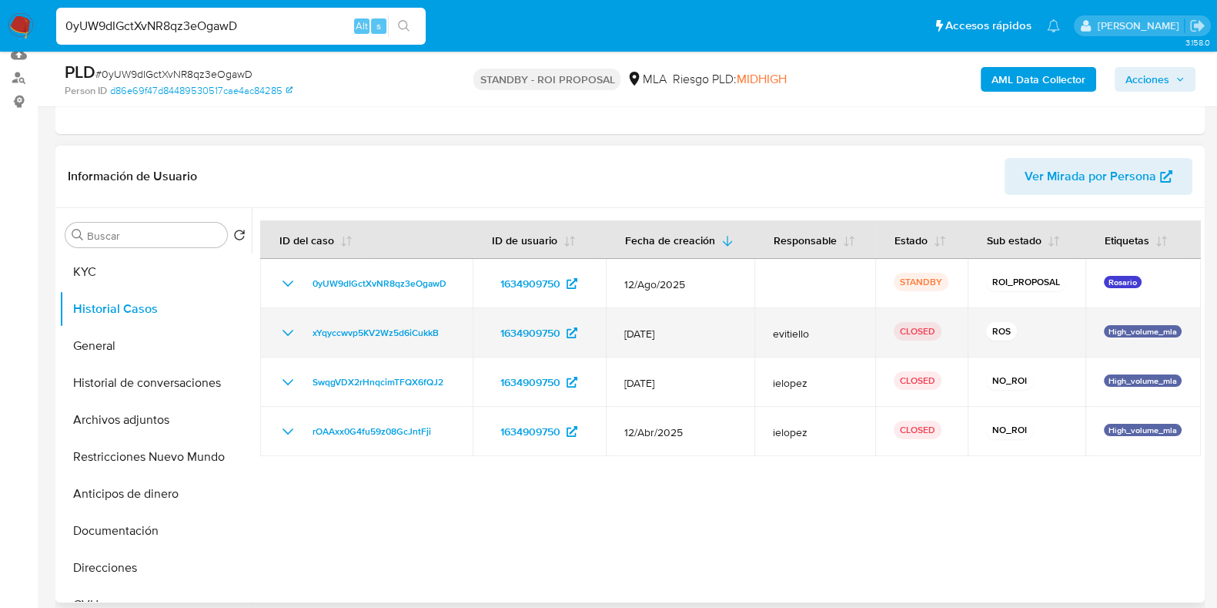
click at [289, 331] on icon "Mostrar/Ocultar" at bounding box center [288, 333] width 11 height 6
